Goal: Obtain resource: Obtain resource

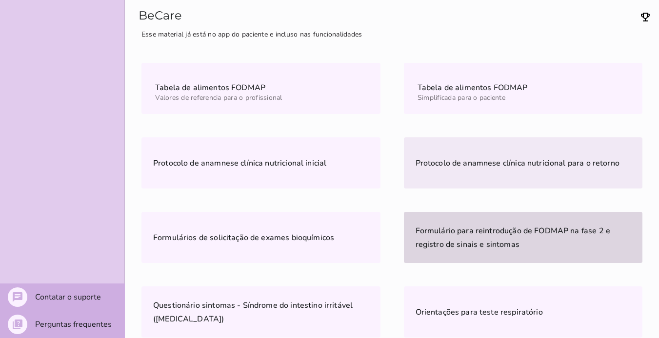
scroll to position [259, 0]
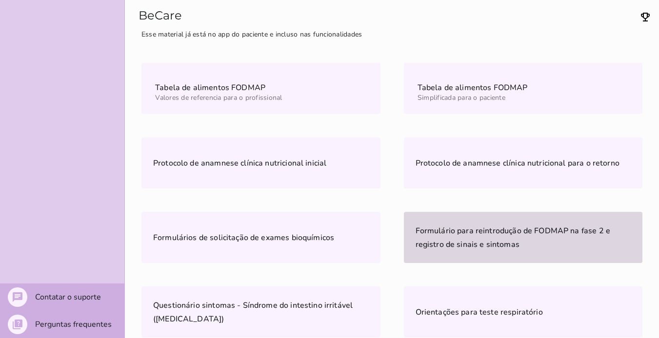
click at [490, 236] on span "Formulário para reintrodução de FODMAP na fase 2 e registro de sinais e sintomas" at bounding box center [512, 238] width 195 height 24
